Goal: Obtain resource: Obtain resource

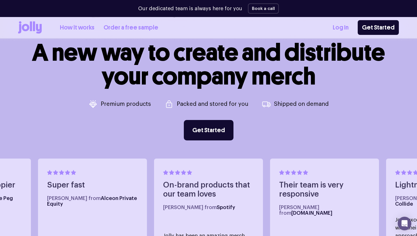
scroll to position [197, 0]
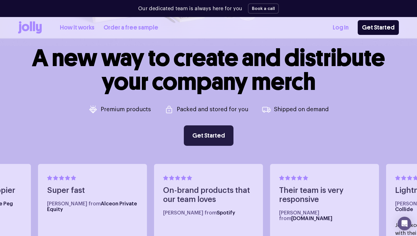
click at [199, 141] on link "Get Started" at bounding box center [209, 135] width 50 height 20
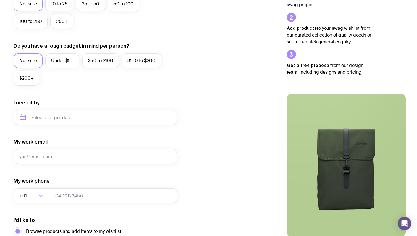
scroll to position [178, 0]
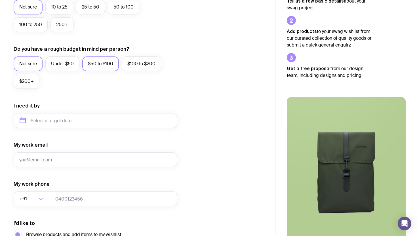
click at [107, 65] on label "$50 to $100" at bounding box center [100, 63] width 37 height 15
click at [0, 0] on input "$50 to $100" at bounding box center [0, 0] width 0 height 0
click at [29, 63] on label "Not sure" at bounding box center [28, 63] width 29 height 15
click at [0, 0] on input "Not sure" at bounding box center [0, 0] width 0 height 0
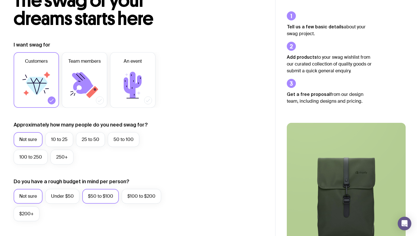
scroll to position [0, 0]
